Goal: Transaction & Acquisition: Book appointment/travel/reservation

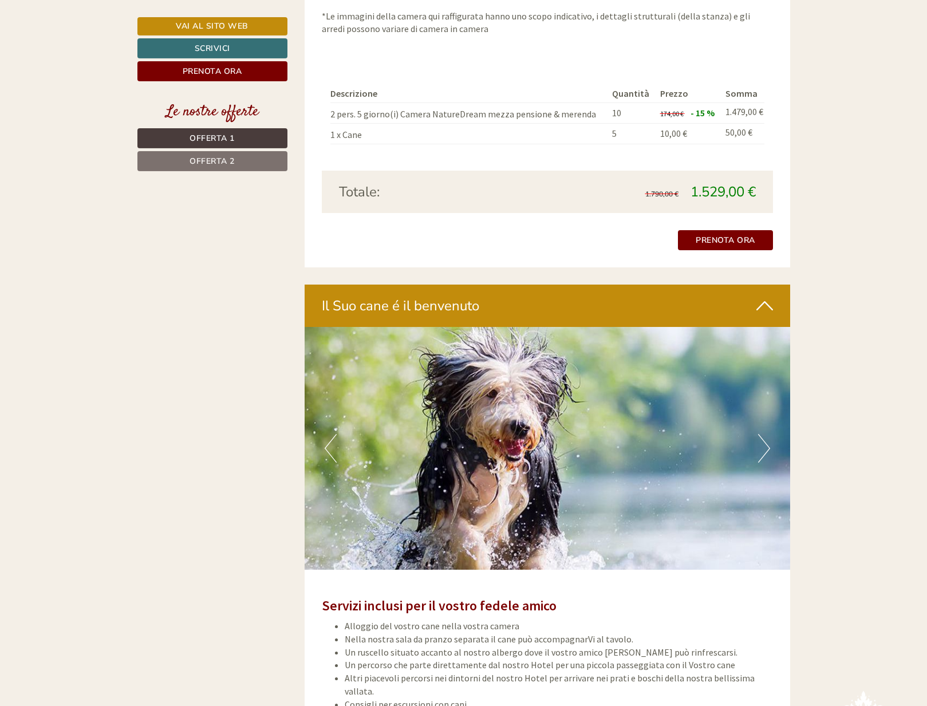
scroll to position [2103, 0]
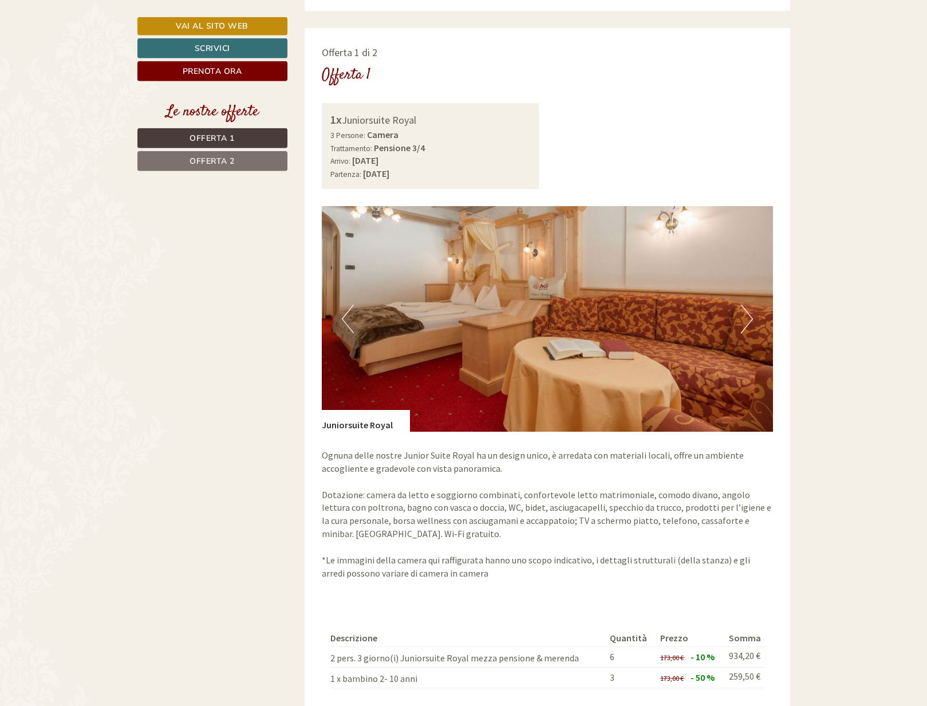
scroll to position [759, 0]
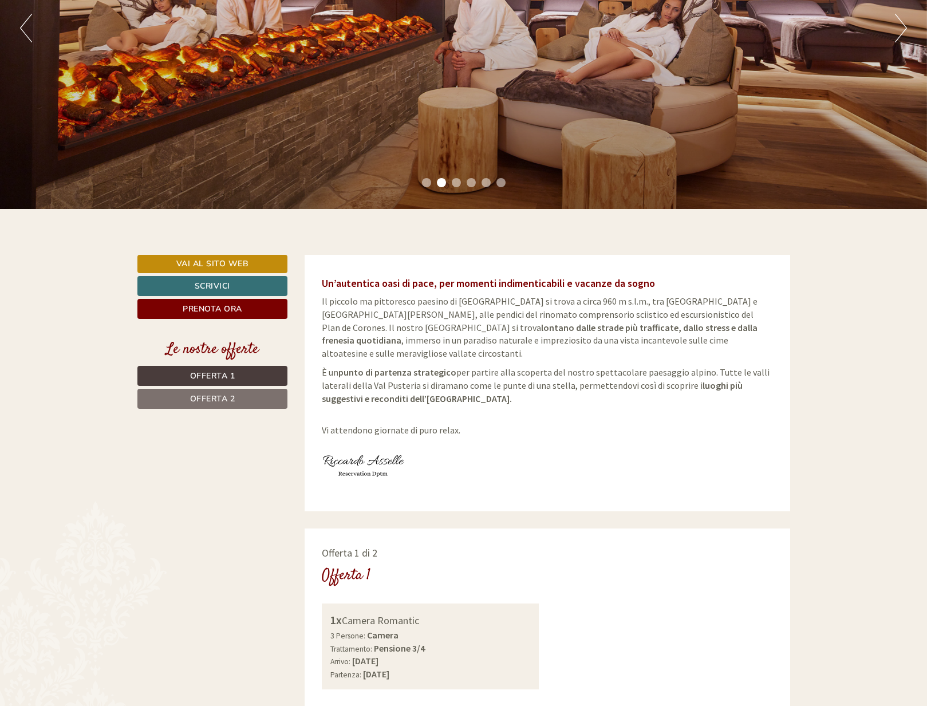
scroll to position [175, 0]
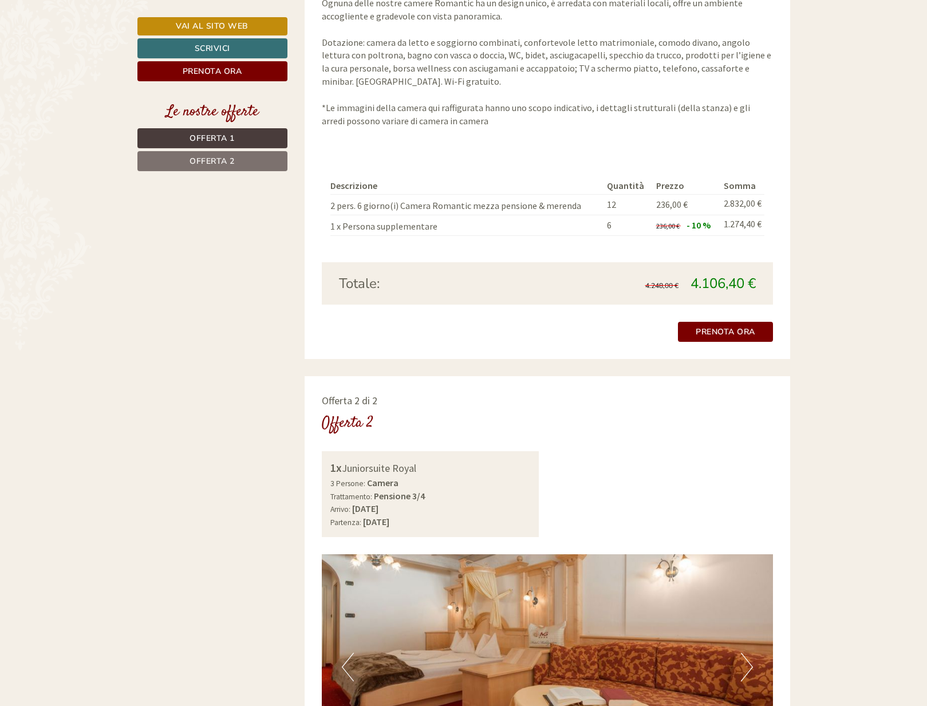
scroll to position [1168, 0]
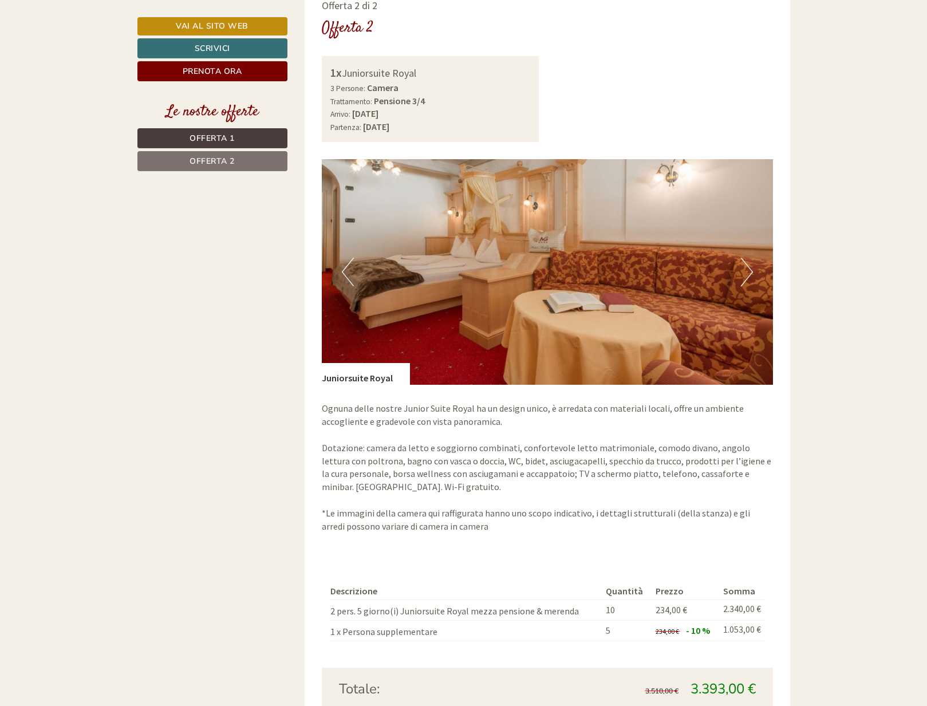
scroll to position [1635, 0]
